Goal: Find contact information: Find contact information

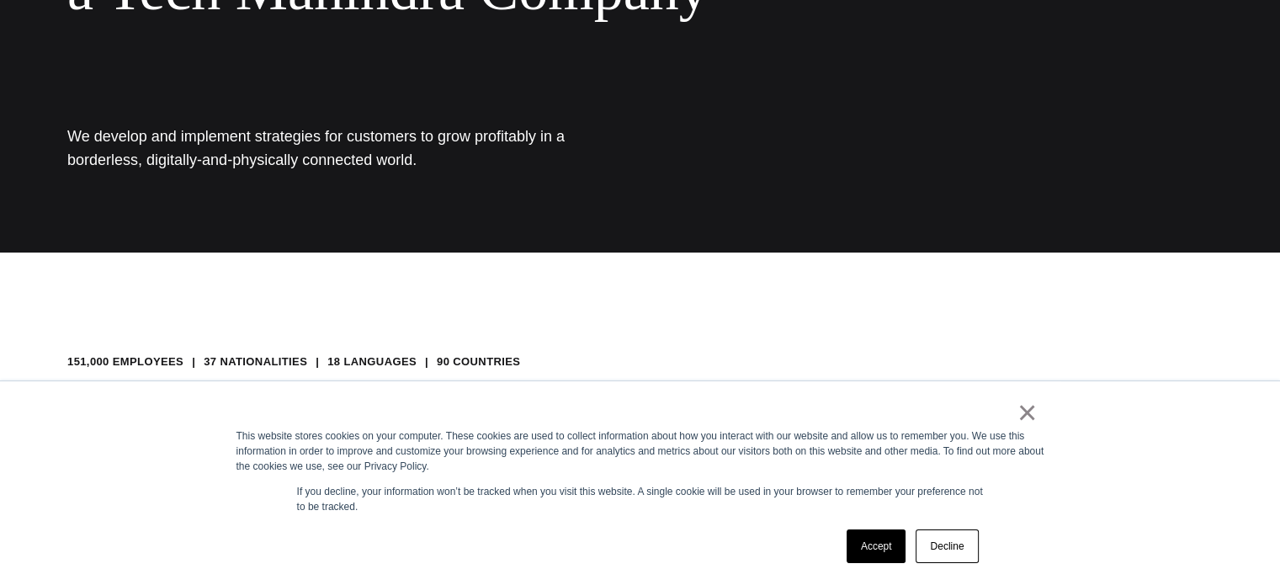
scroll to position [337, 0]
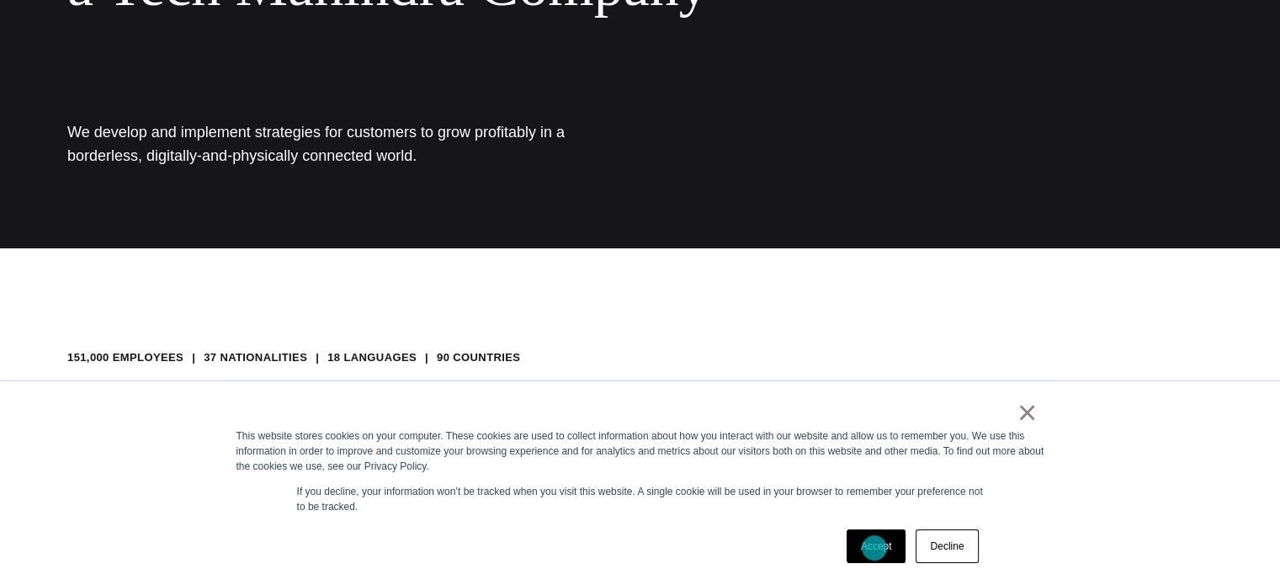
click at [875, 548] on link "Accept" at bounding box center [877, 546] width 60 height 34
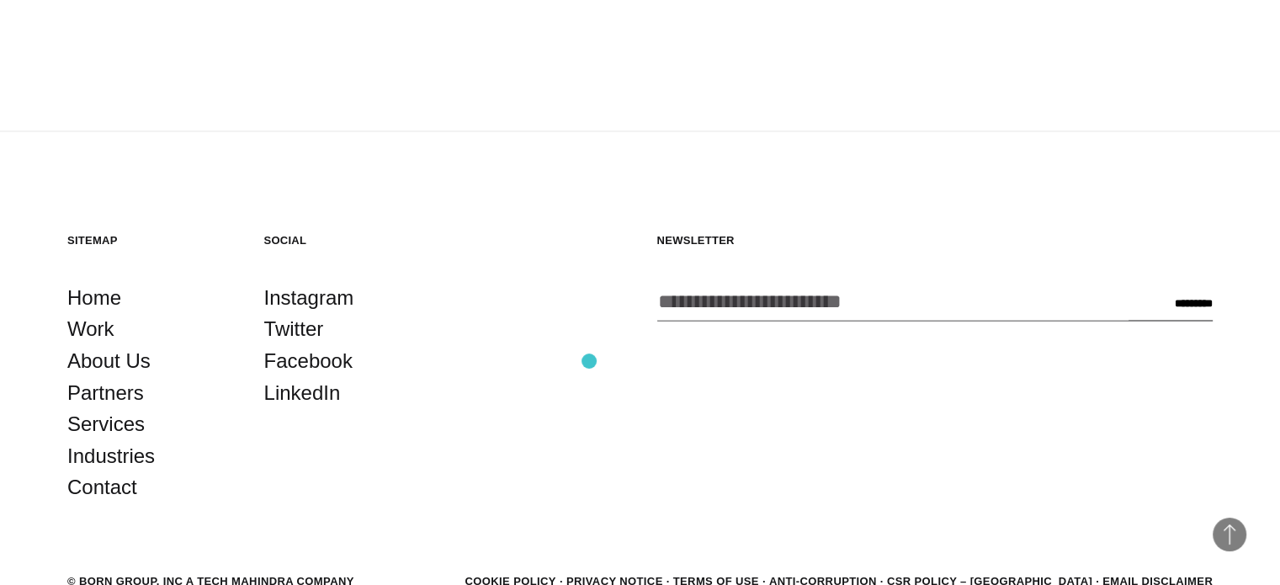
scroll to position [3026, 0]
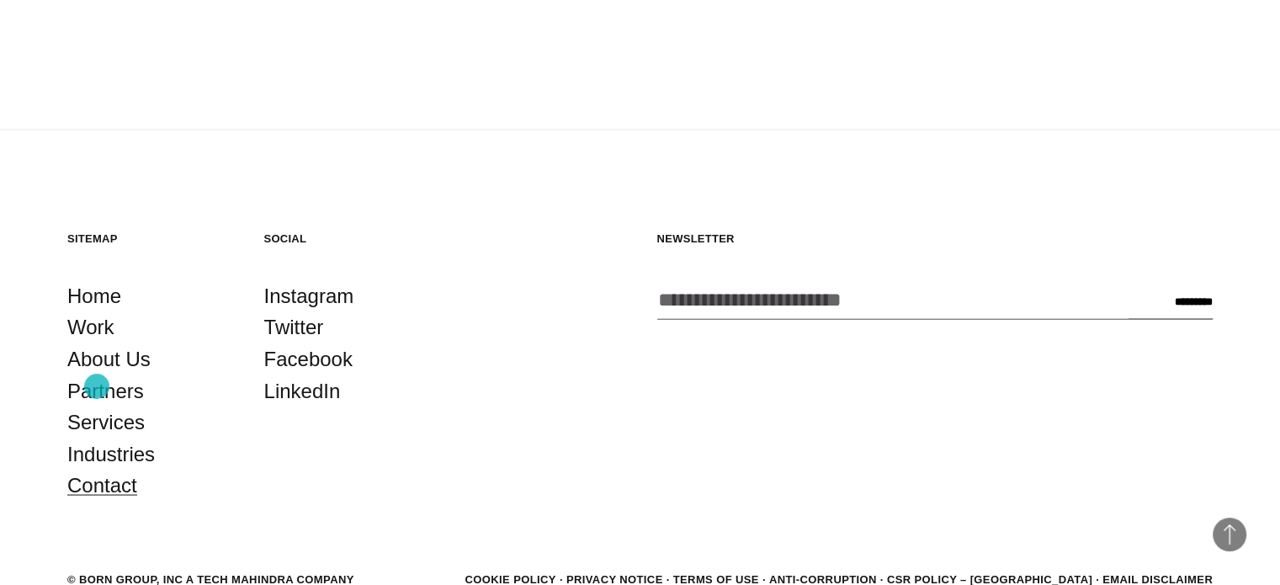
click at [97, 469] on link "Contact" at bounding box center [102, 485] width 70 height 32
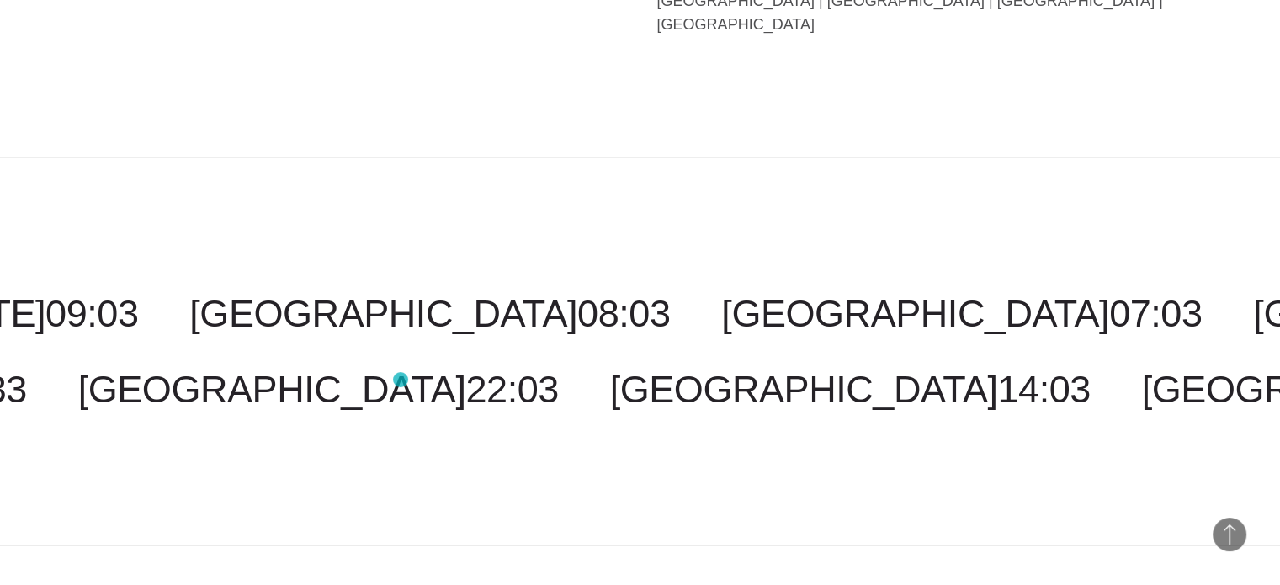
scroll to position [4268, 0]
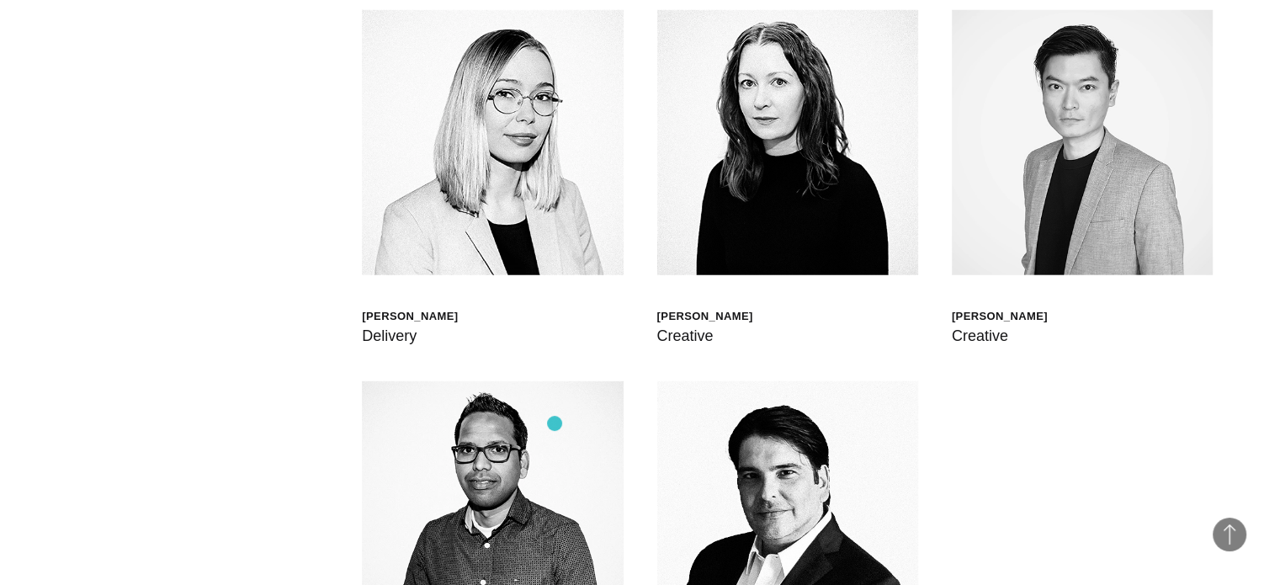
scroll to position [4337, 0]
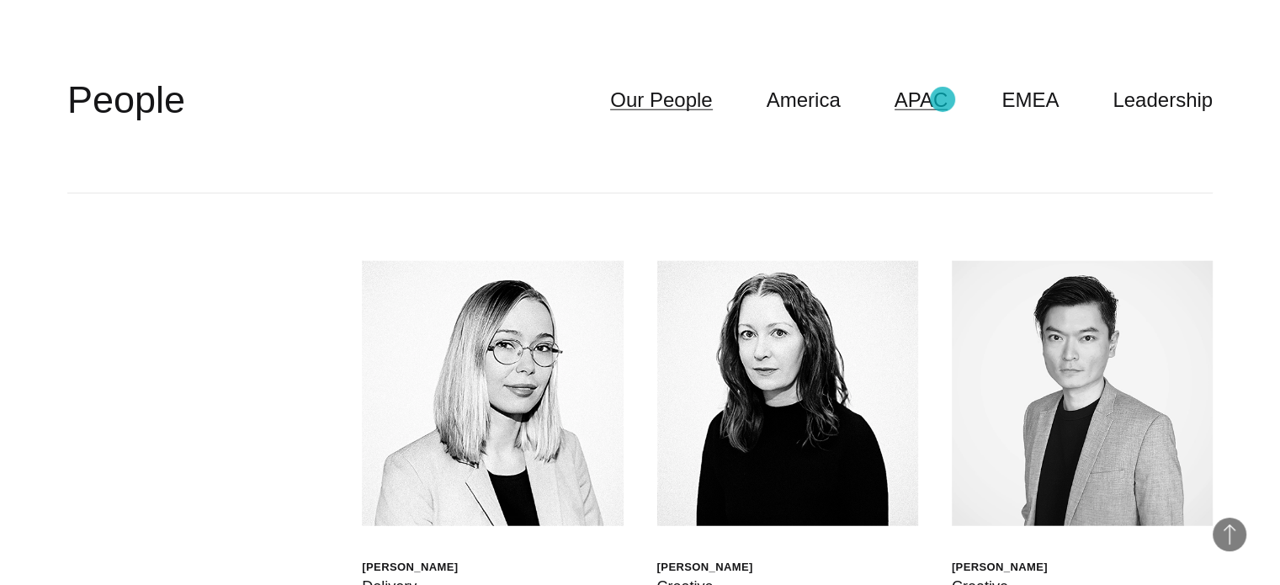
click at [943, 99] on link "APAC" at bounding box center [922, 100] width 54 height 32
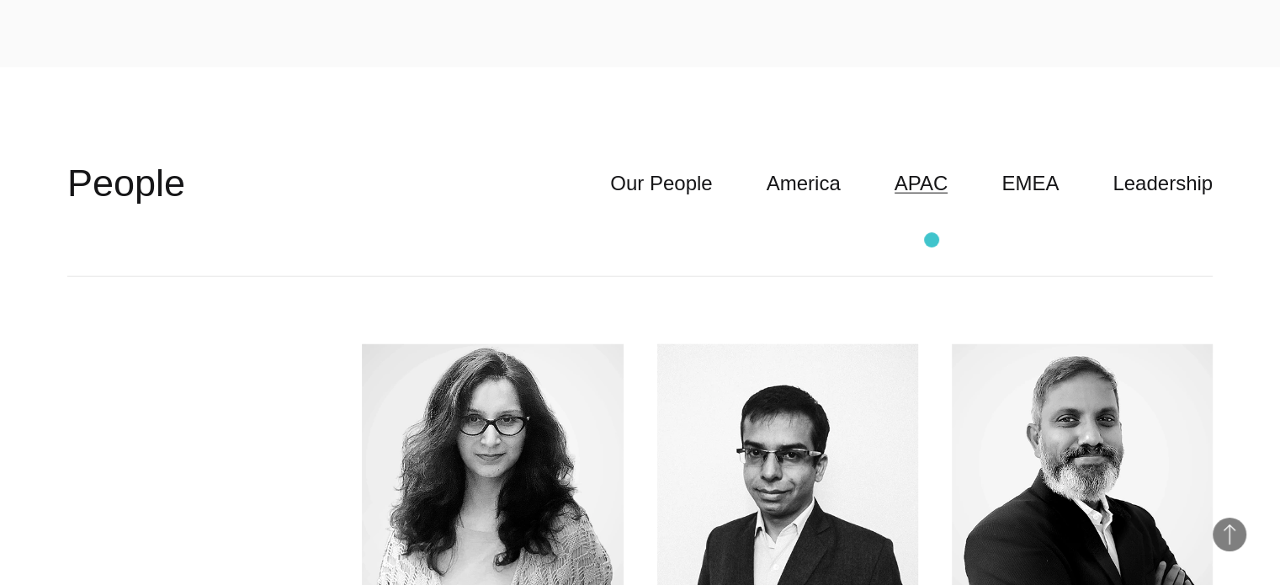
scroll to position [4253, 0]
click at [1155, 187] on link "Leadership" at bounding box center [1163, 184] width 100 height 32
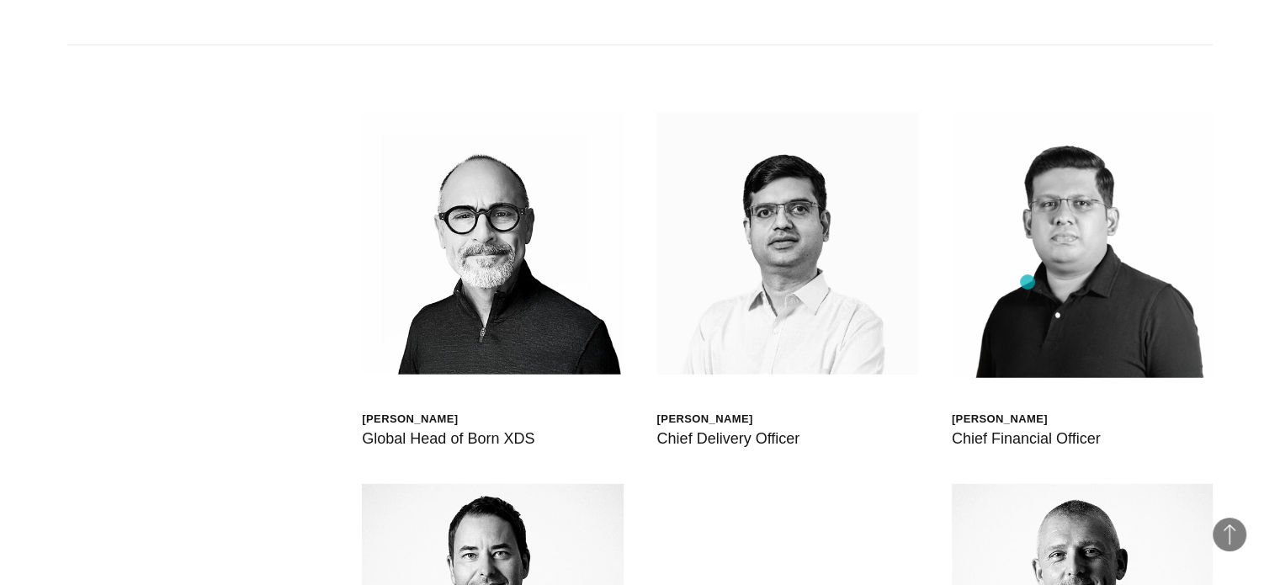
scroll to position [4337, 0]
